Goal: Task Accomplishment & Management: Complete application form

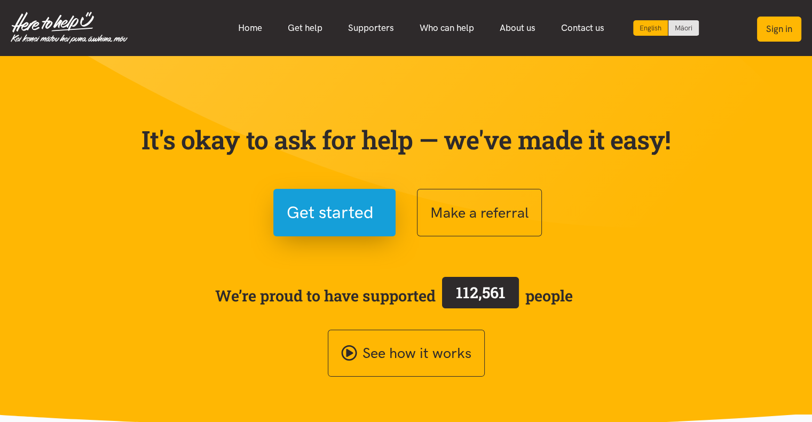
click at [779, 27] on button "Sign in" at bounding box center [779, 29] width 44 height 25
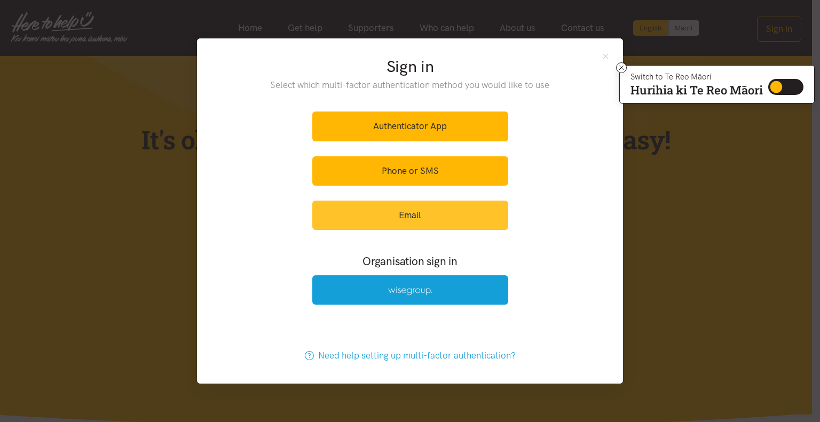
click at [429, 214] on link "Email" at bounding box center [410, 215] width 196 height 29
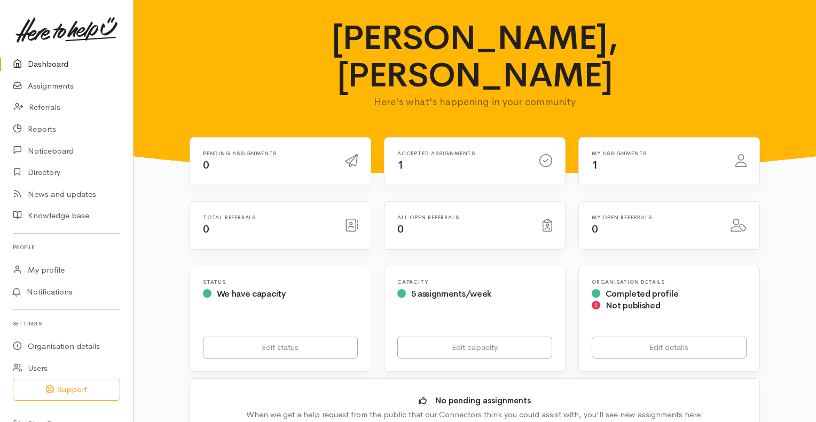
drag, startPoint x: 548, startPoint y: 120, endPoint x: 478, endPoint y: 117, distance: 70.0
click at [547, 154] on icon at bounding box center [545, 160] width 13 height 13
click at [427, 151] on h6 "Accepted assignments" at bounding box center [461, 154] width 129 height 6
click at [743, 154] on icon at bounding box center [740, 160] width 11 height 13
click at [632, 151] on h6 "My assignments" at bounding box center [657, 154] width 131 height 6
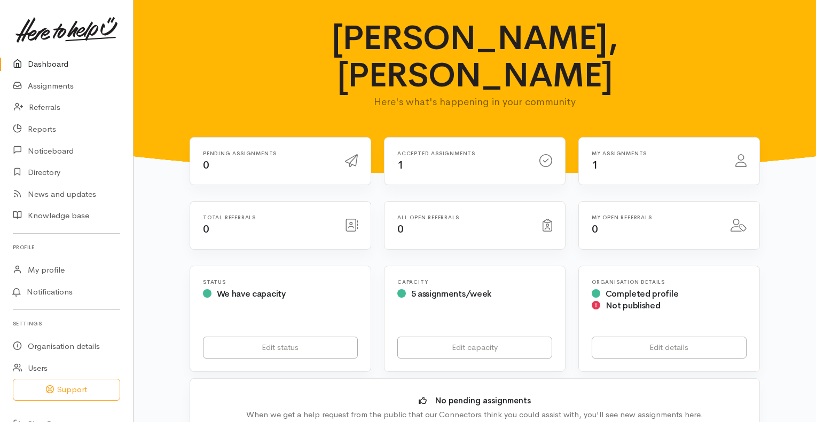
click at [632, 151] on h6 "My assignments" at bounding box center [657, 154] width 131 height 6
click at [626, 151] on div "My assignments 1" at bounding box center [657, 162] width 144 height 22
click at [40, 84] on link "Assignments" at bounding box center [66, 86] width 133 height 22
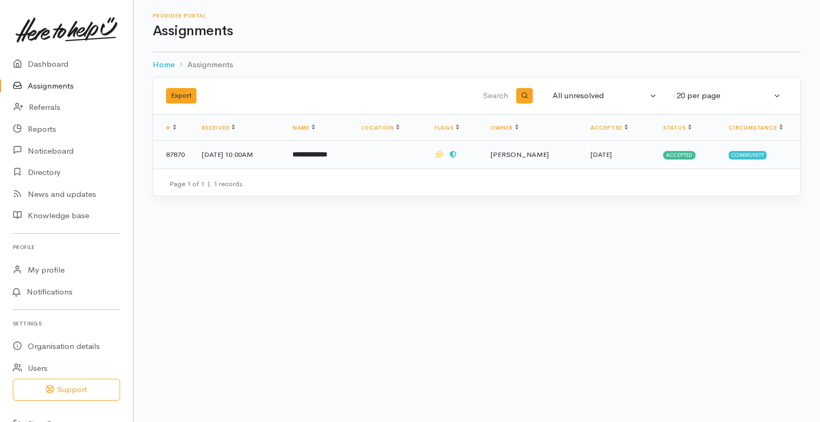
click at [327, 151] on b "**********" at bounding box center [310, 154] width 35 height 7
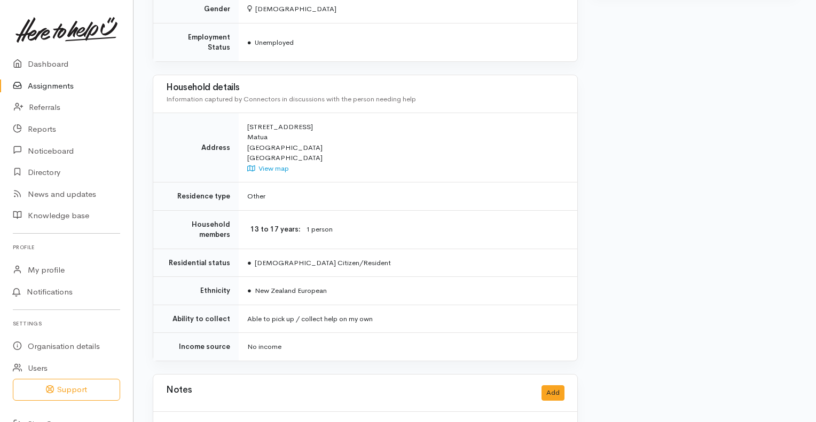
scroll to position [776, 0]
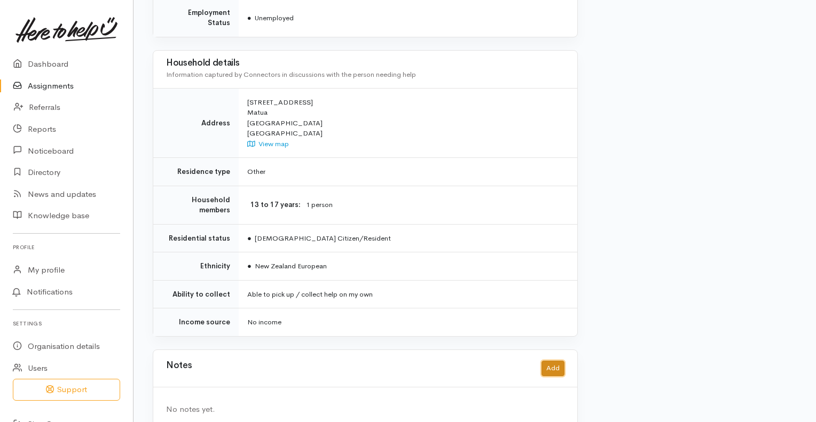
click at [556, 361] on button "Add" at bounding box center [552, 368] width 23 height 15
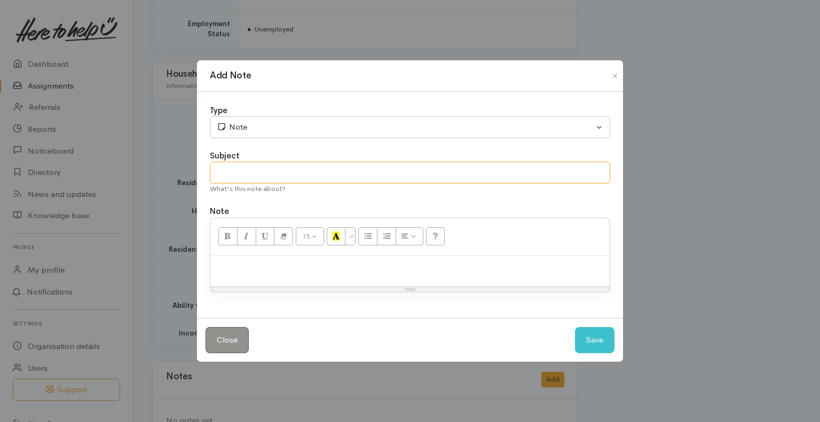
click at [243, 168] on input "text" at bounding box center [410, 173] width 400 height 22
type input "Lack of engagement"
click at [226, 269] on p at bounding box center [410, 267] width 389 height 12
drag, startPoint x: 301, startPoint y: 269, endPoint x: 199, endPoint y: 269, distance: 102.5
click at [199, 269] on div "Type Correspondence Discussion Email Note Phone call SMS text message Note Subj…" at bounding box center [410, 205] width 426 height 227
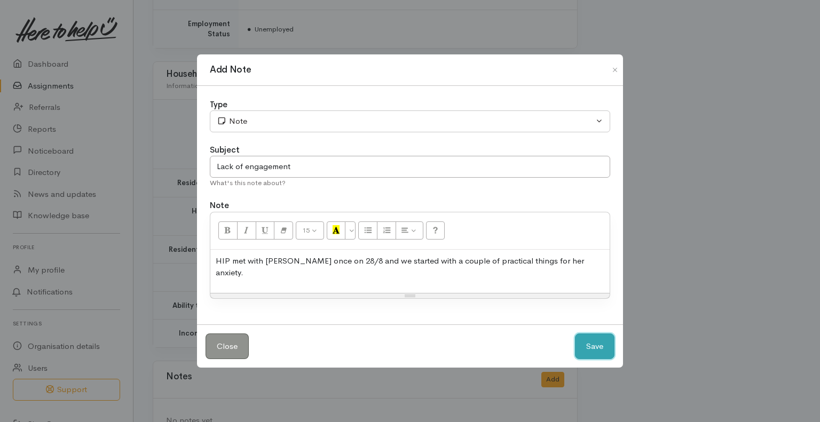
click at [592, 340] on button "Save" at bounding box center [595, 347] width 40 height 26
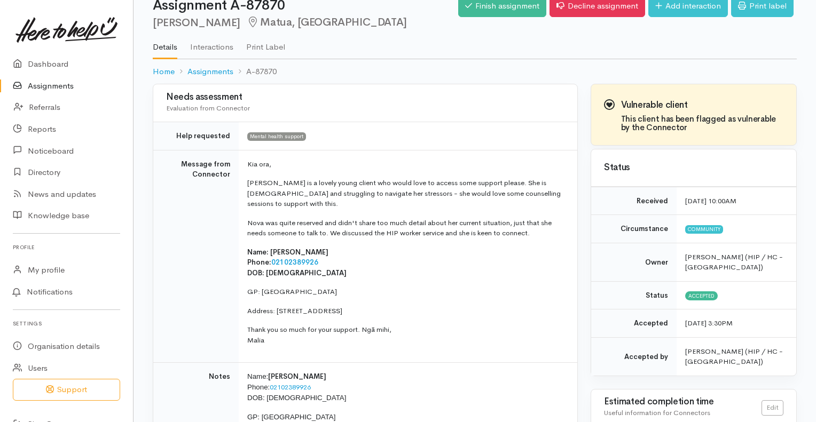
scroll to position [14, 0]
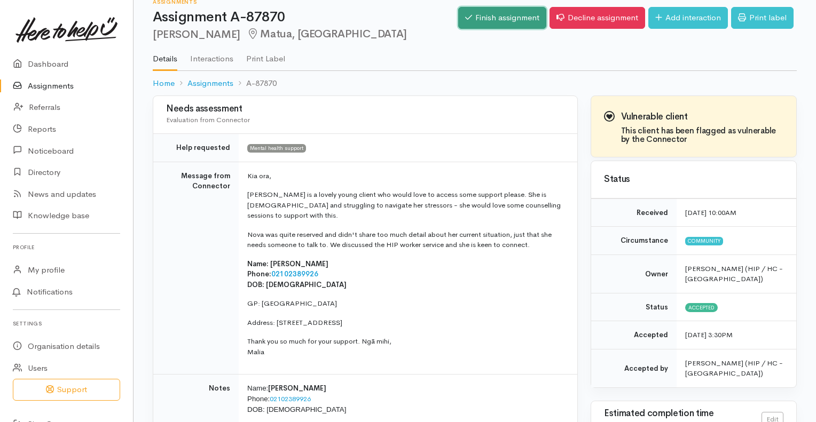
click at [483, 15] on link "Finish assignment" at bounding box center [502, 18] width 88 height 22
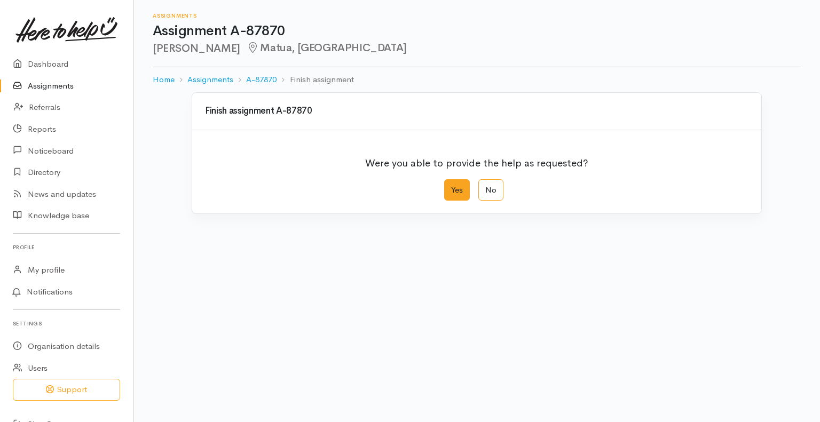
click at [462, 185] on label "Yes" at bounding box center [457, 190] width 26 height 22
click at [451, 185] on input "Yes" at bounding box center [447, 182] width 7 height 7
radio input "true"
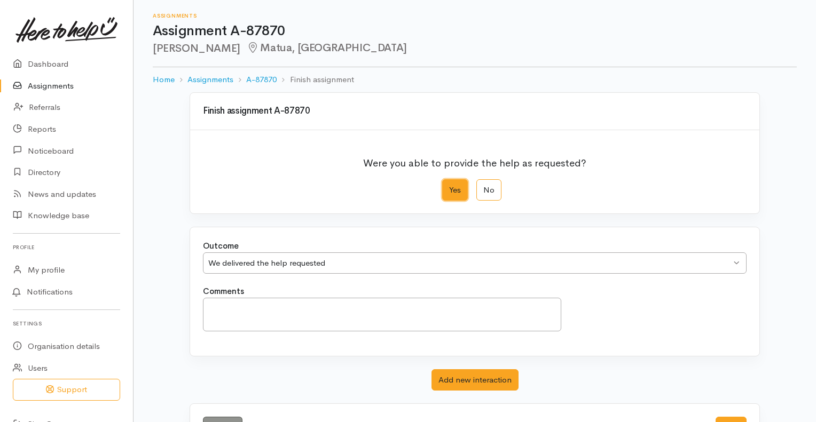
click at [737, 261] on div "We delivered the help requested We delivered the help requested" at bounding box center [474, 264] width 543 height 22
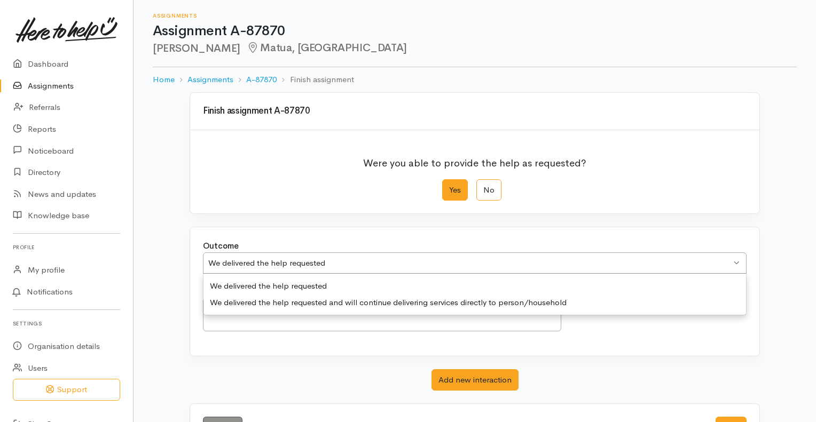
click at [407, 279] on div "Outcome We delivered the help requested We delivered the help requested We deli…" at bounding box center [474, 262] width 556 height 45
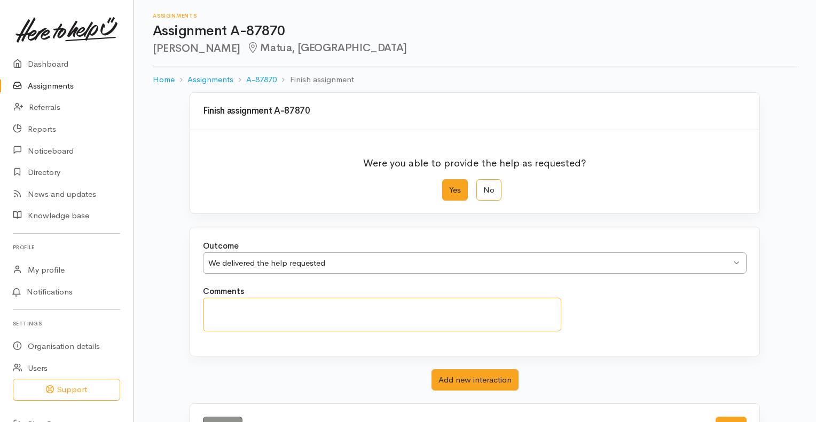
click at [224, 310] on textarea "Comments" at bounding box center [382, 315] width 358 height 34
type textarea "I"
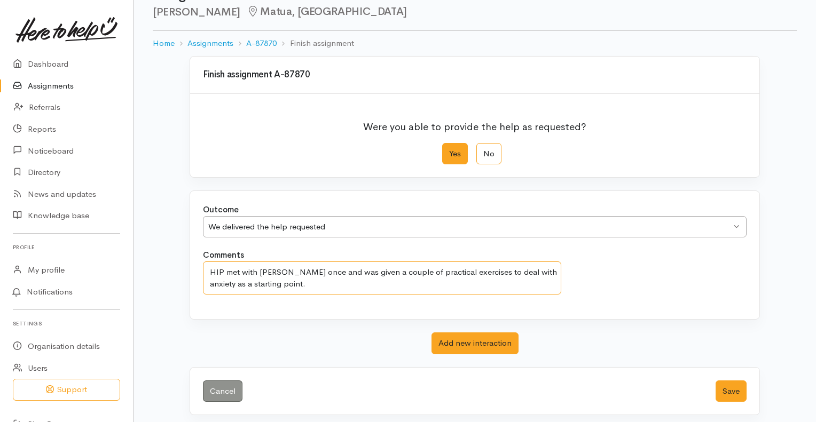
scroll to position [41, 0]
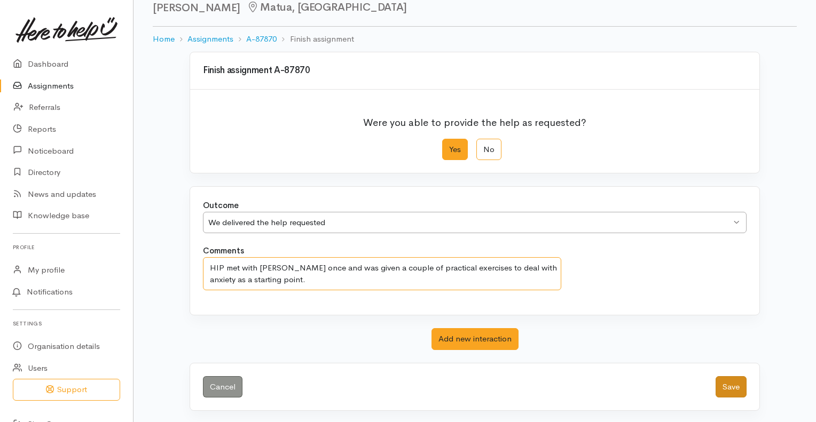
type textarea "HIP met with [PERSON_NAME] once and was given a couple of practical exercises t…"
click at [732, 386] on button "Save" at bounding box center [730, 387] width 31 height 22
